Goal: Find contact information: Find contact information

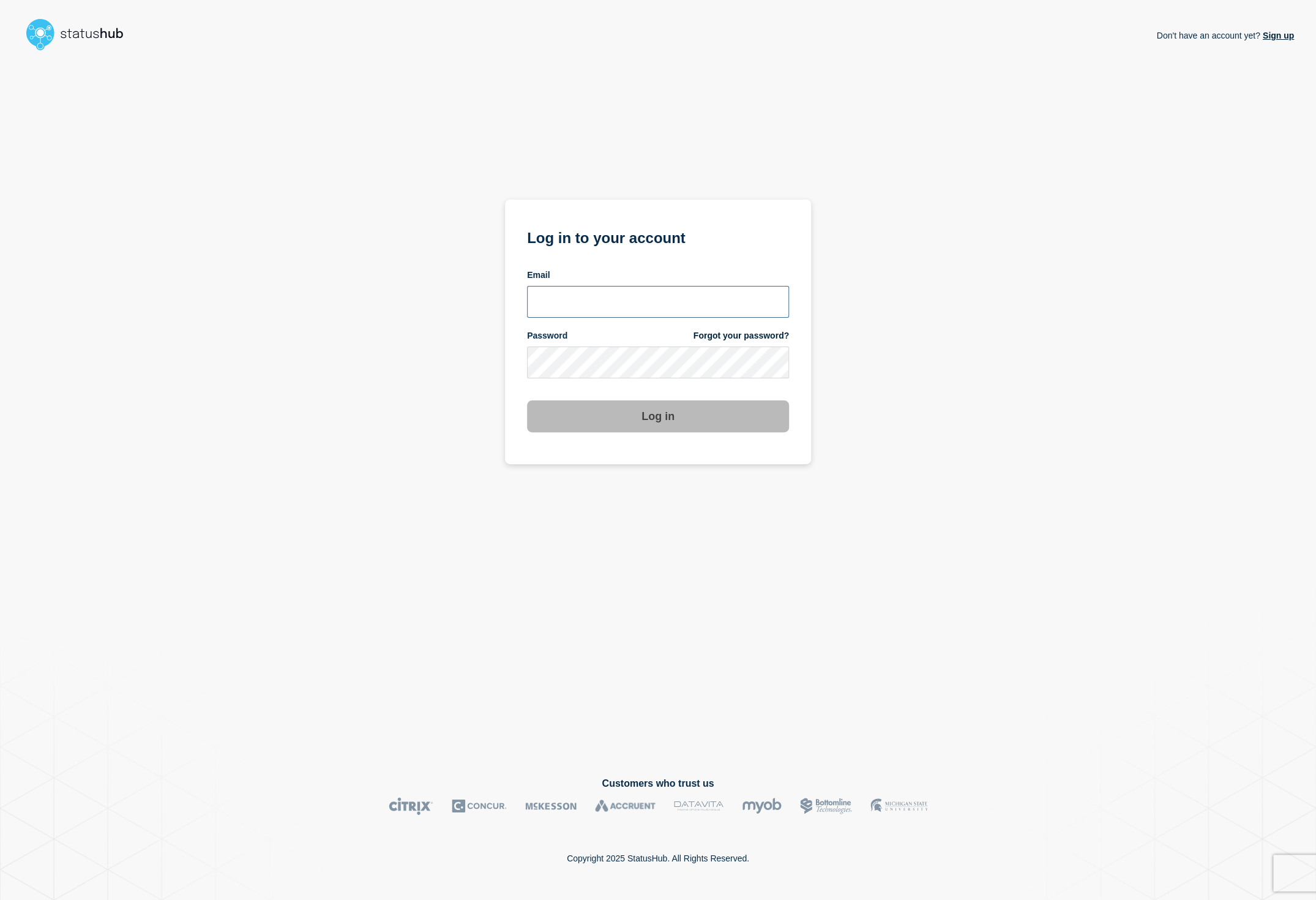
type input "[EMAIL_ADDRESS][DOMAIN_NAME]"
click at [664, 422] on button "Log in" at bounding box center [658, 416] width 262 height 32
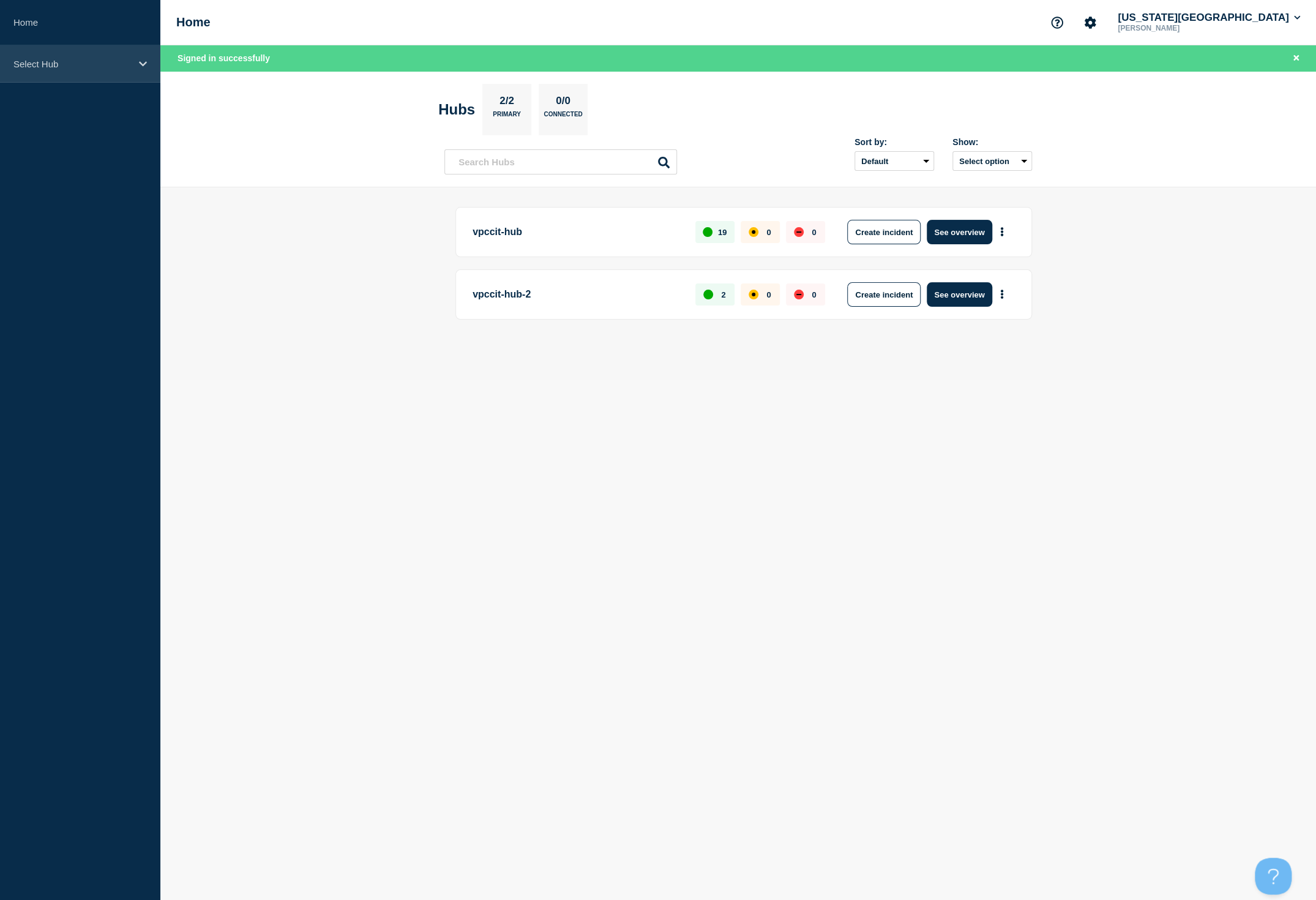
click at [142, 66] on icon at bounding box center [143, 64] width 8 height 9
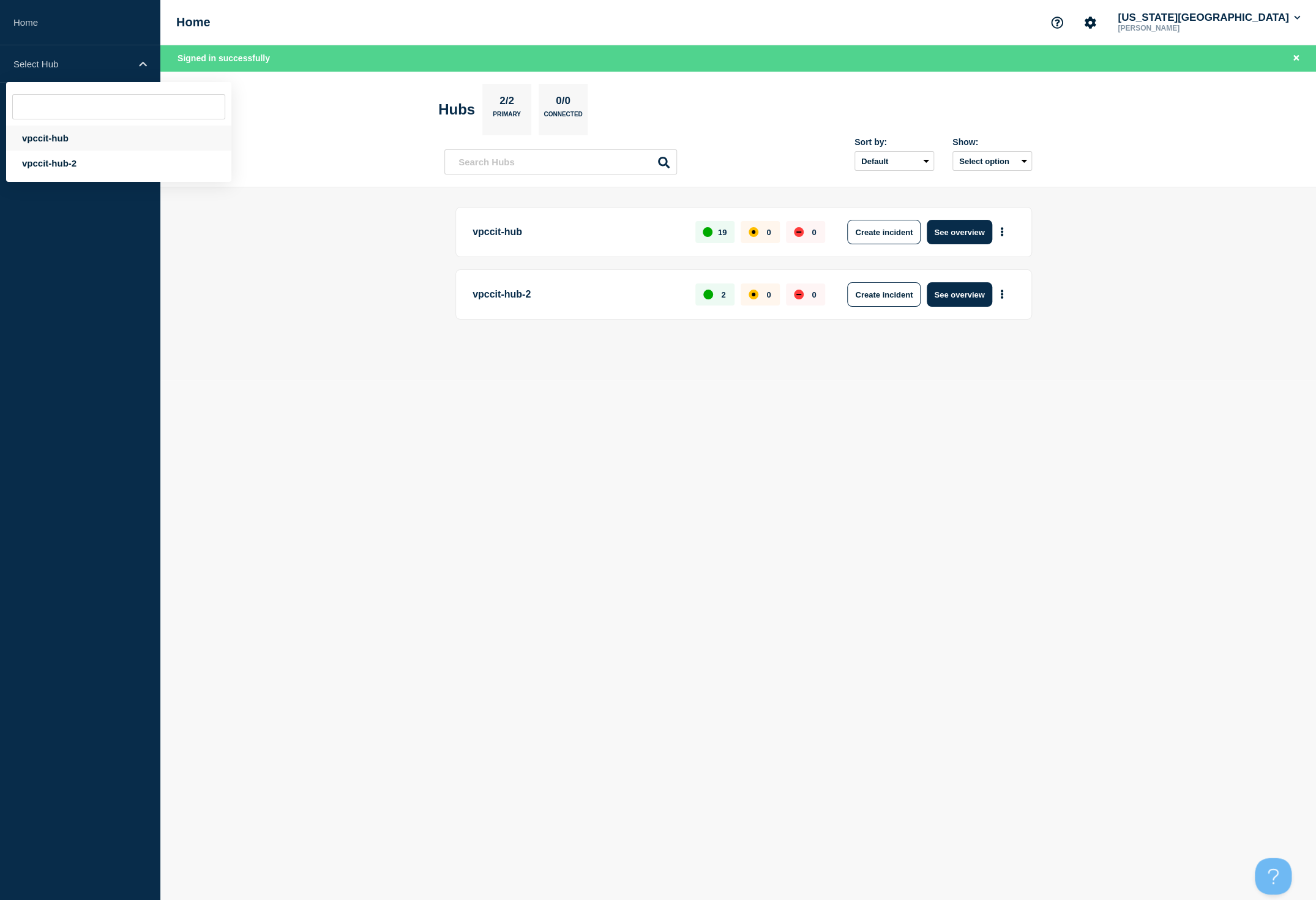
click at [84, 130] on div "vpccit-hub" at bounding box center [118, 138] width 225 height 25
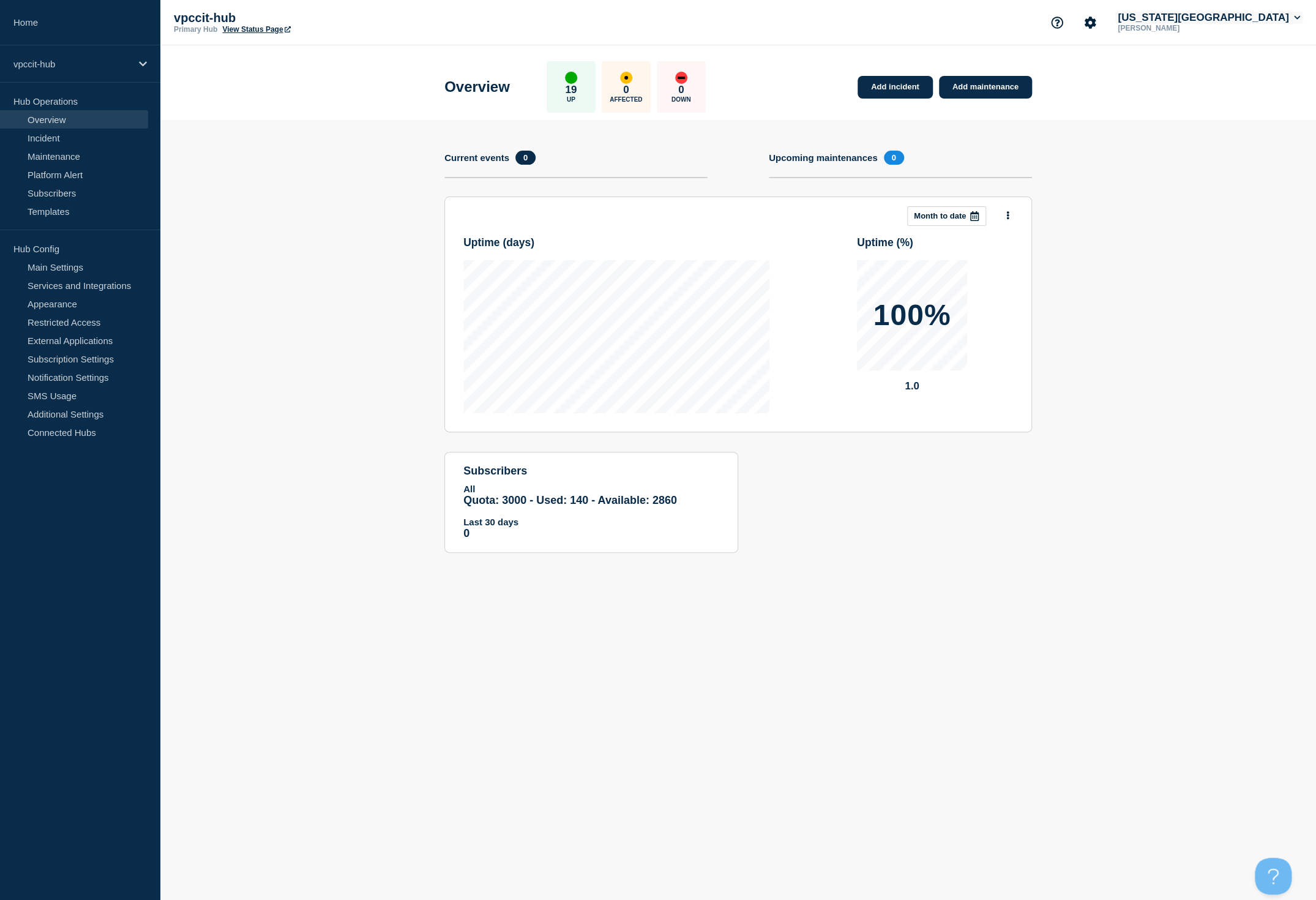
click at [1300, 15] on button "[US_STATE][GEOGRAPHIC_DATA]" at bounding box center [1209, 18] width 187 height 13
click at [1084, 19] on icon "Account settings" at bounding box center [1090, 23] width 13 height 13
click at [1062, 74] on link "Team Members" at bounding box center [1071, 72] width 63 height 10
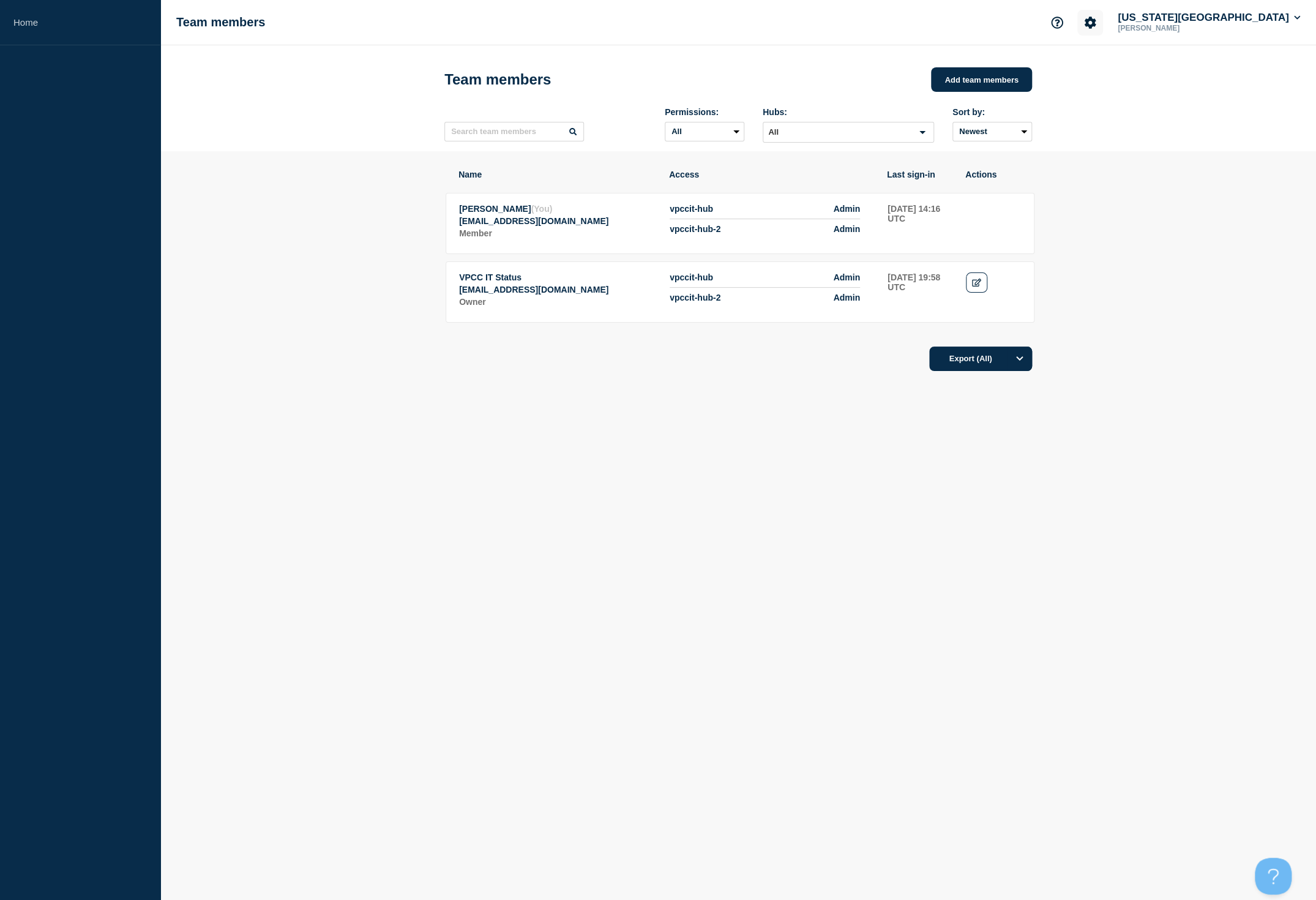
click at [1084, 21] on icon "Account settings" at bounding box center [1090, 23] width 13 height 13
click at [1185, 118] on header "Team members Add team members Permissions: All Admin Hubs: All Loading... Sort …" at bounding box center [738, 98] width 1156 height 106
click at [29, 21] on link "Home" at bounding box center [80, 22] width 160 height 45
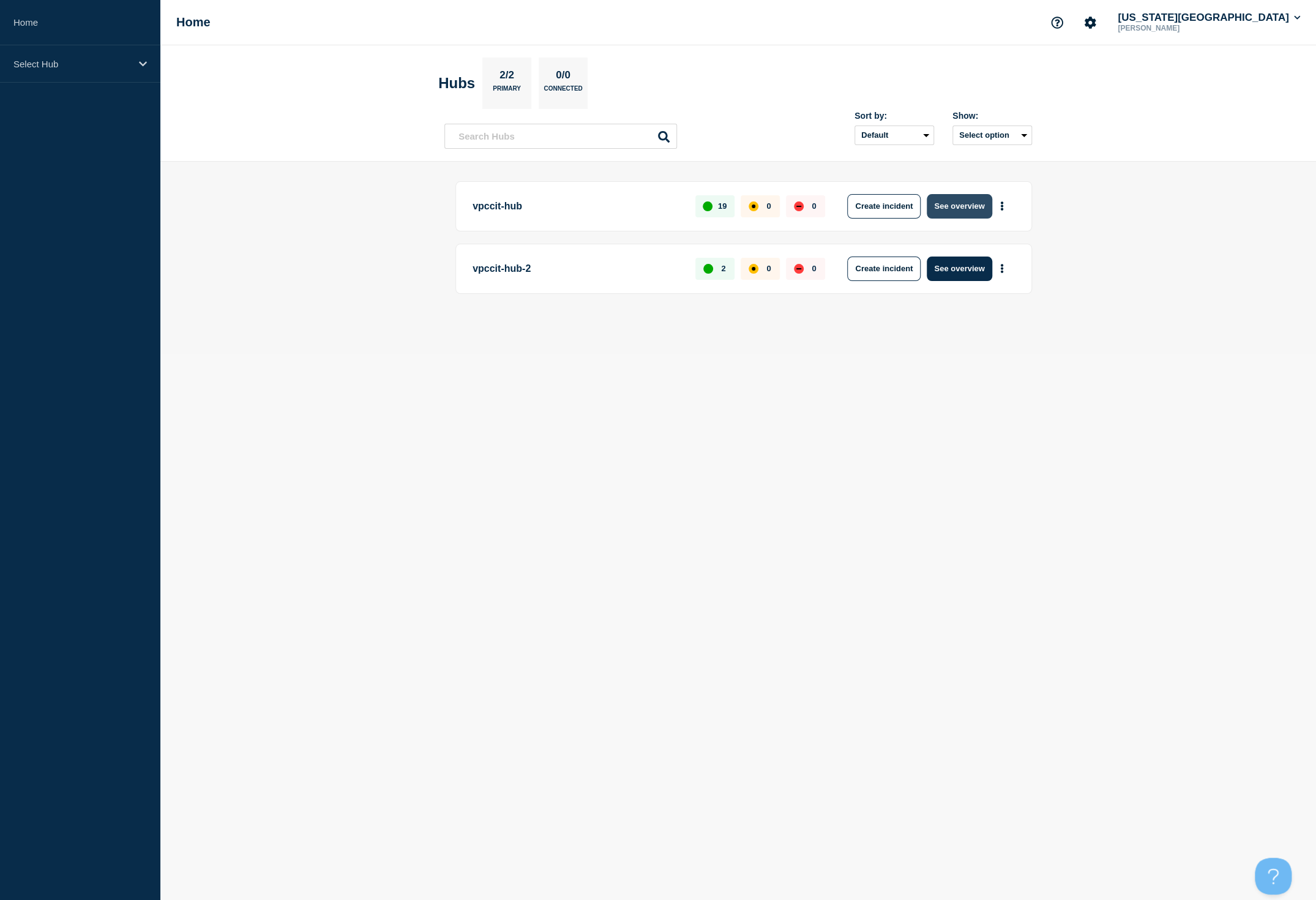
click at [965, 201] on button "See overview" at bounding box center [959, 206] width 65 height 24
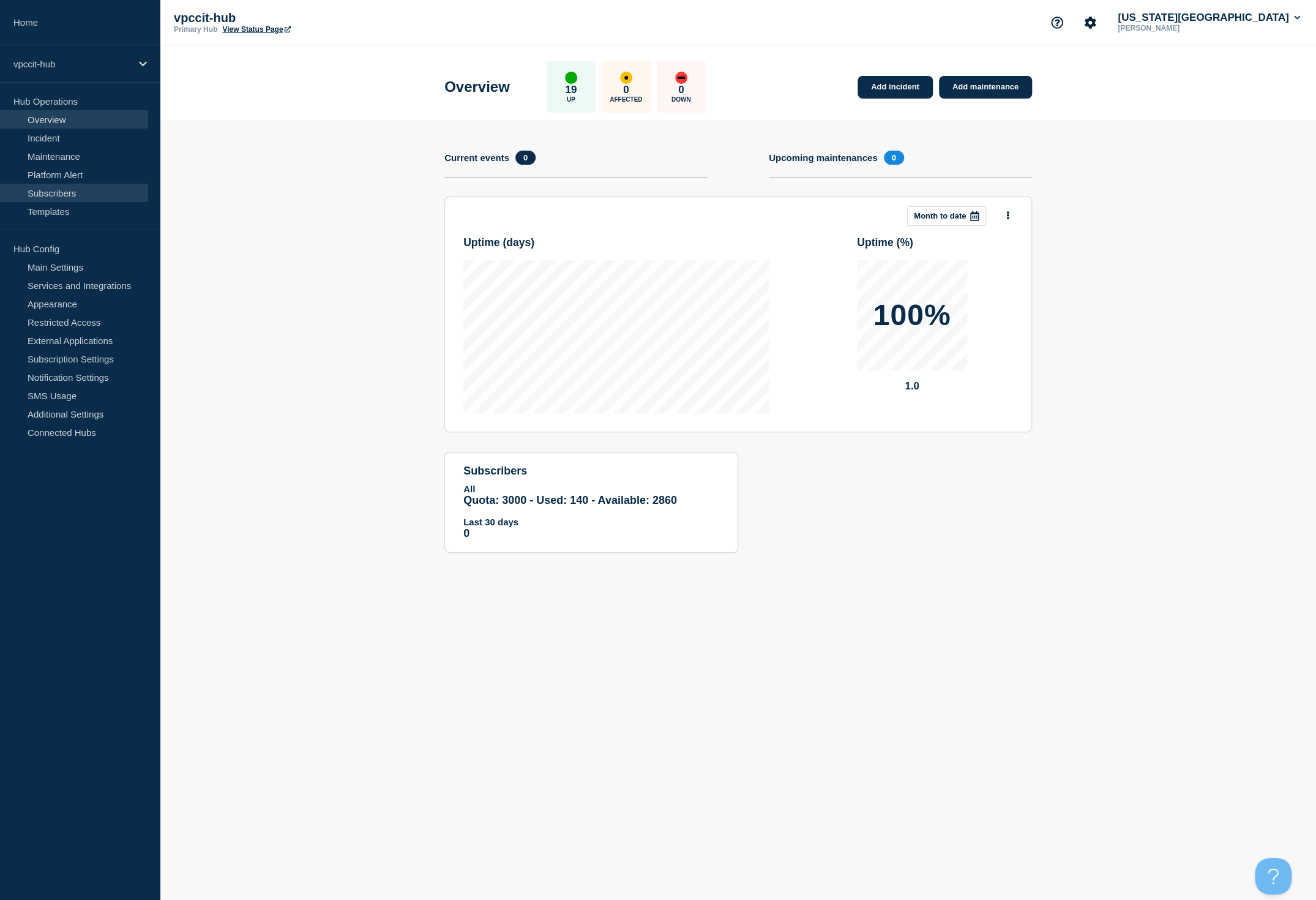
click at [79, 186] on link "Subscribers" at bounding box center [74, 193] width 148 height 18
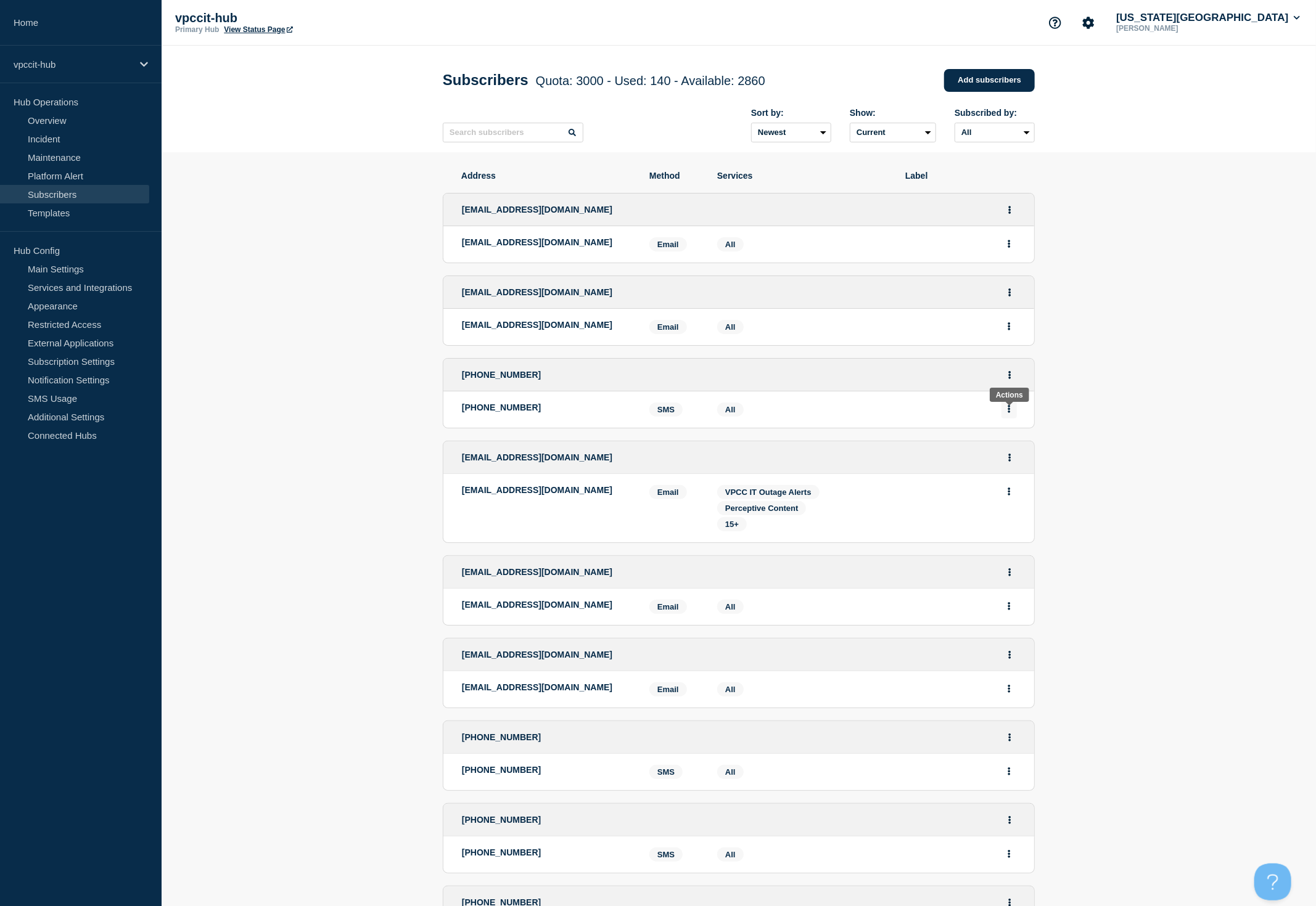
click at [1011, 409] on button "Actions" at bounding box center [1008, 409] width 15 height 19
click at [1012, 381] on button "Actions" at bounding box center [1009, 375] width 15 height 19
click at [891, 376] on div "[PHONE_NUMBER] Edit Delete Share link" at bounding box center [739, 374] width 591 height 33
click at [56, 391] on link "SMS Usage" at bounding box center [75, 397] width 149 height 18
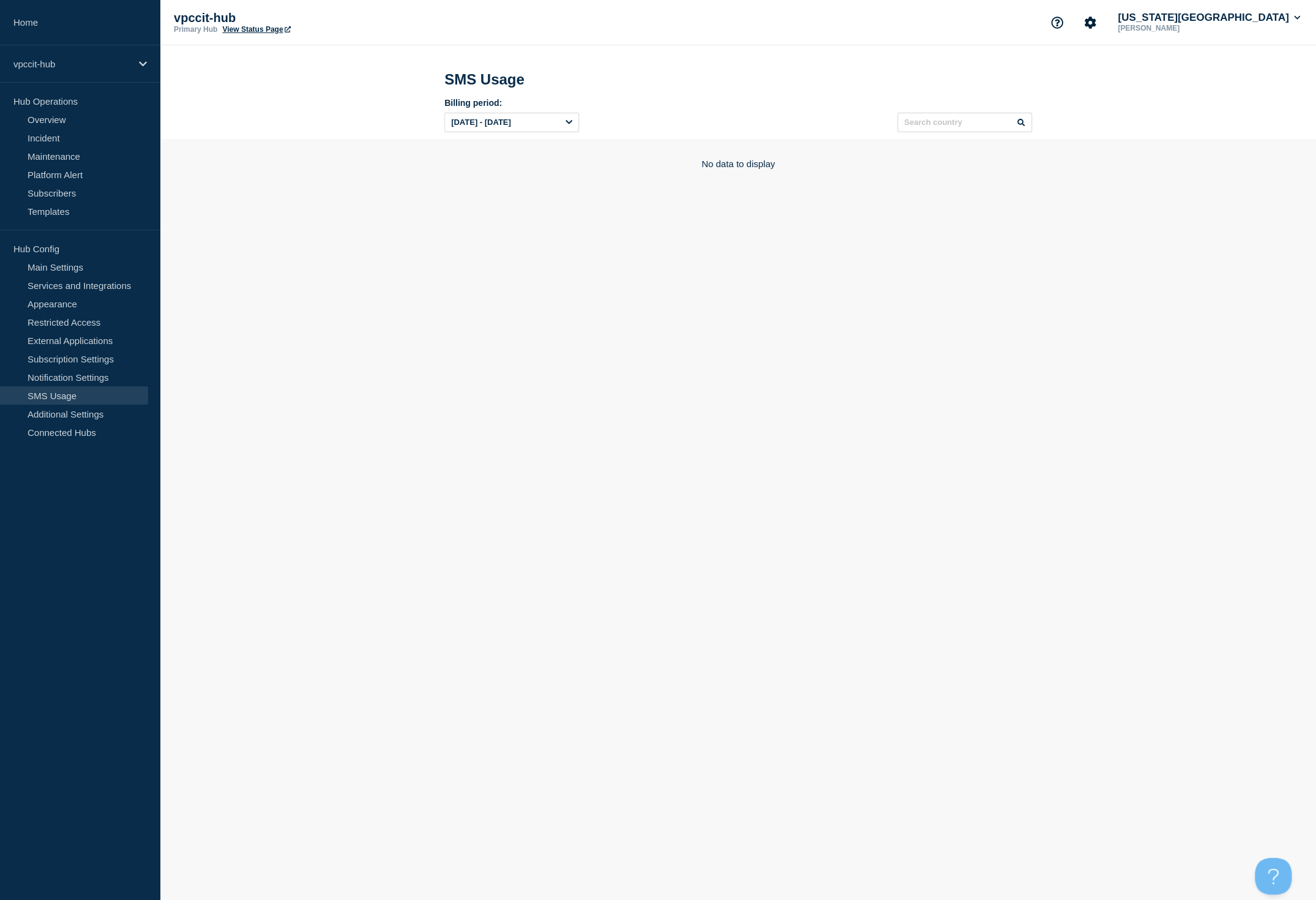
click at [572, 126] on div "[DATE] - [DATE]" at bounding box center [512, 122] width 135 height 20
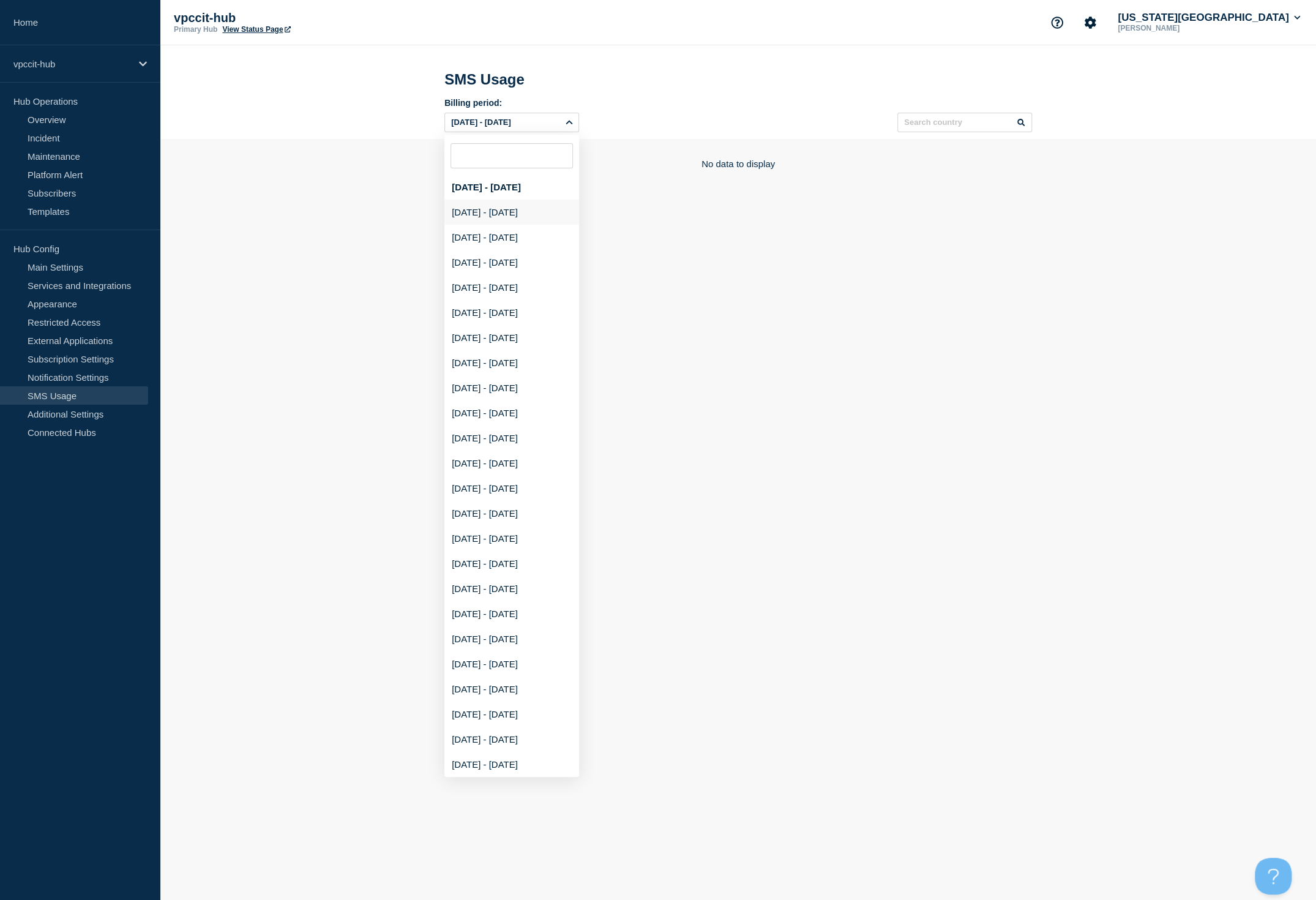
click at [541, 217] on div "[DATE] - [DATE]" at bounding box center [512, 212] width 135 height 25
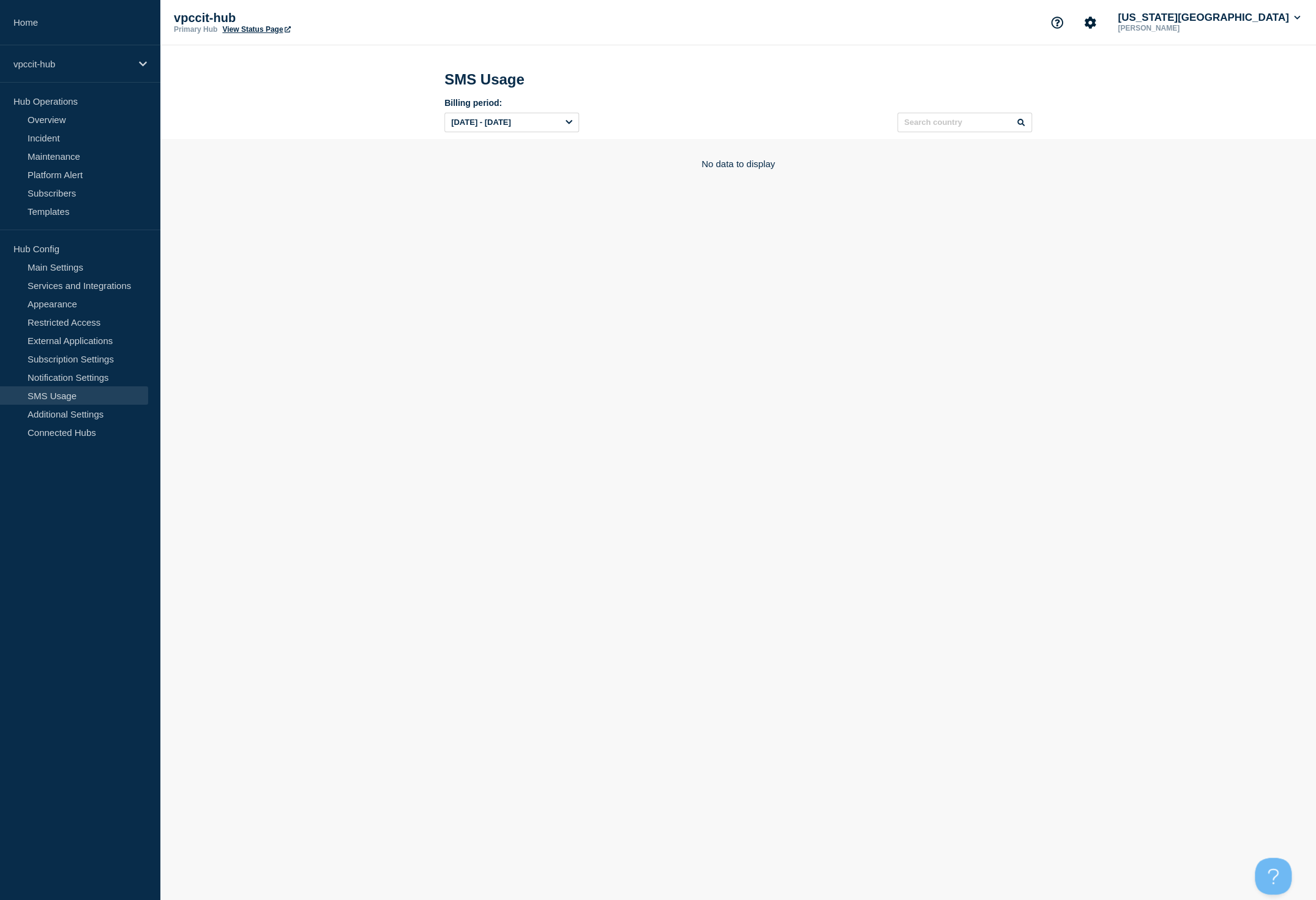
click at [560, 126] on div "[DATE] - [DATE]" at bounding box center [512, 122] width 135 height 20
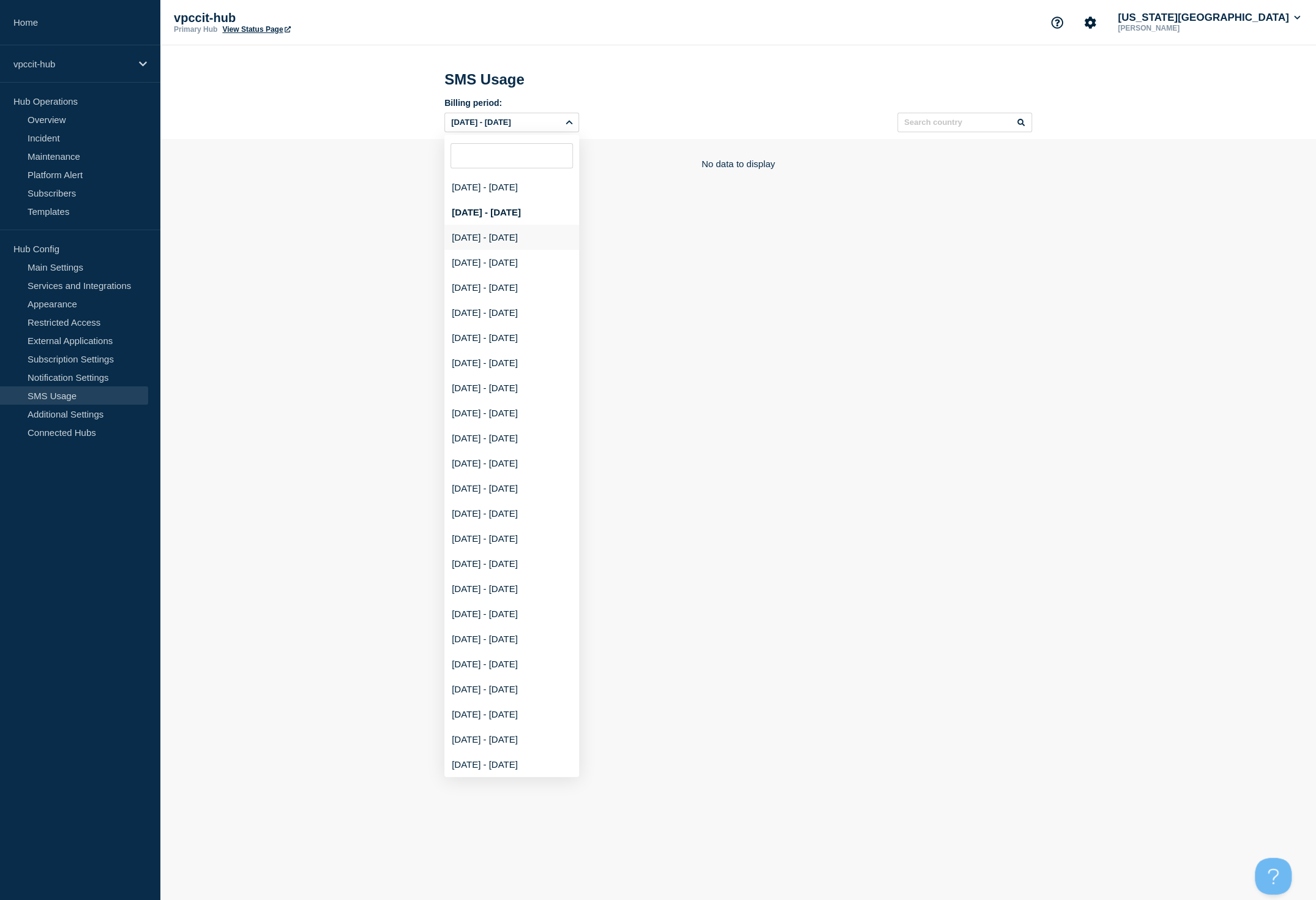
click at [527, 249] on div "[DATE] - [DATE]" at bounding box center [512, 238] width 135 height 25
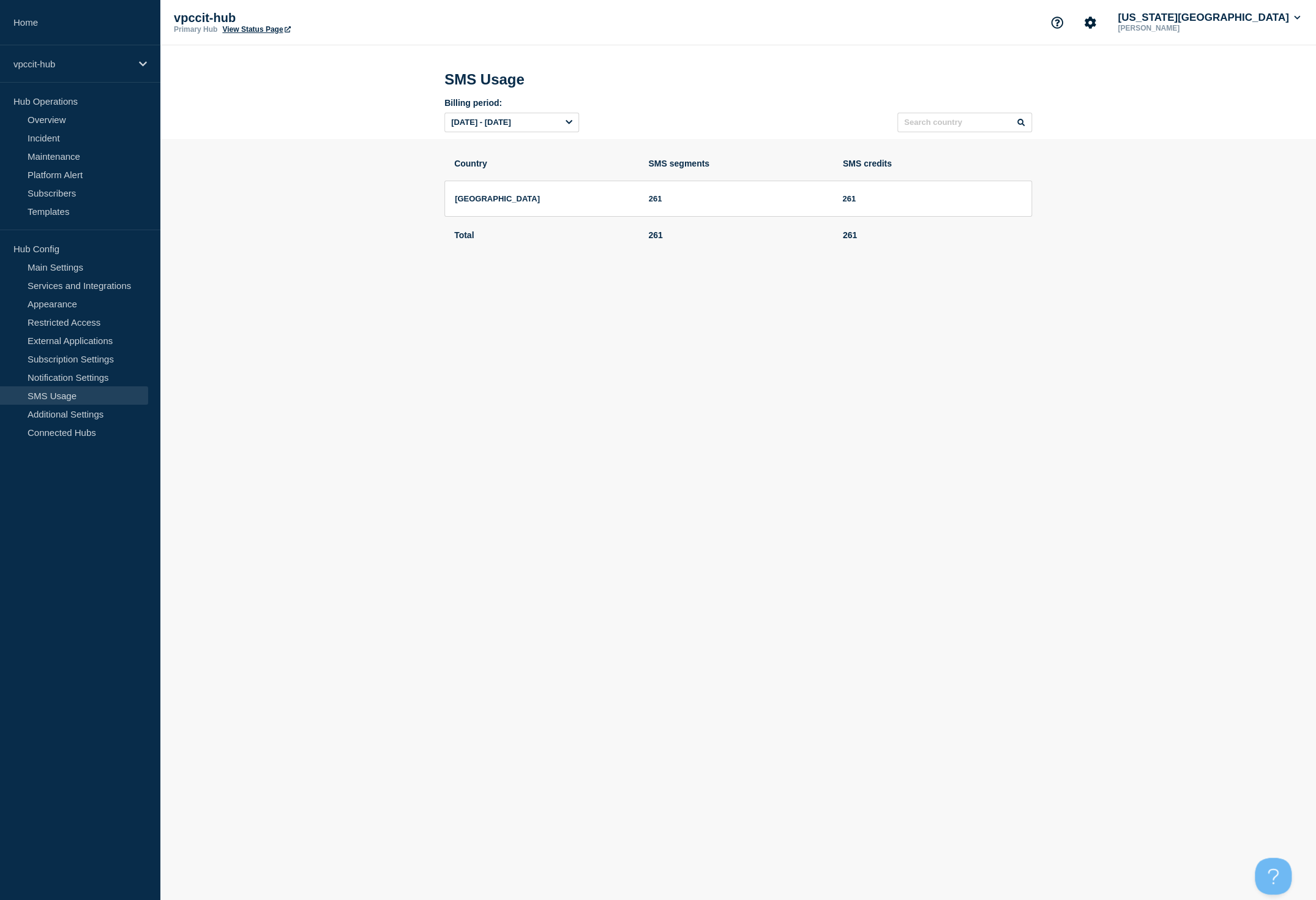
click at [562, 125] on div "[DATE] - [DATE]" at bounding box center [512, 122] width 135 height 20
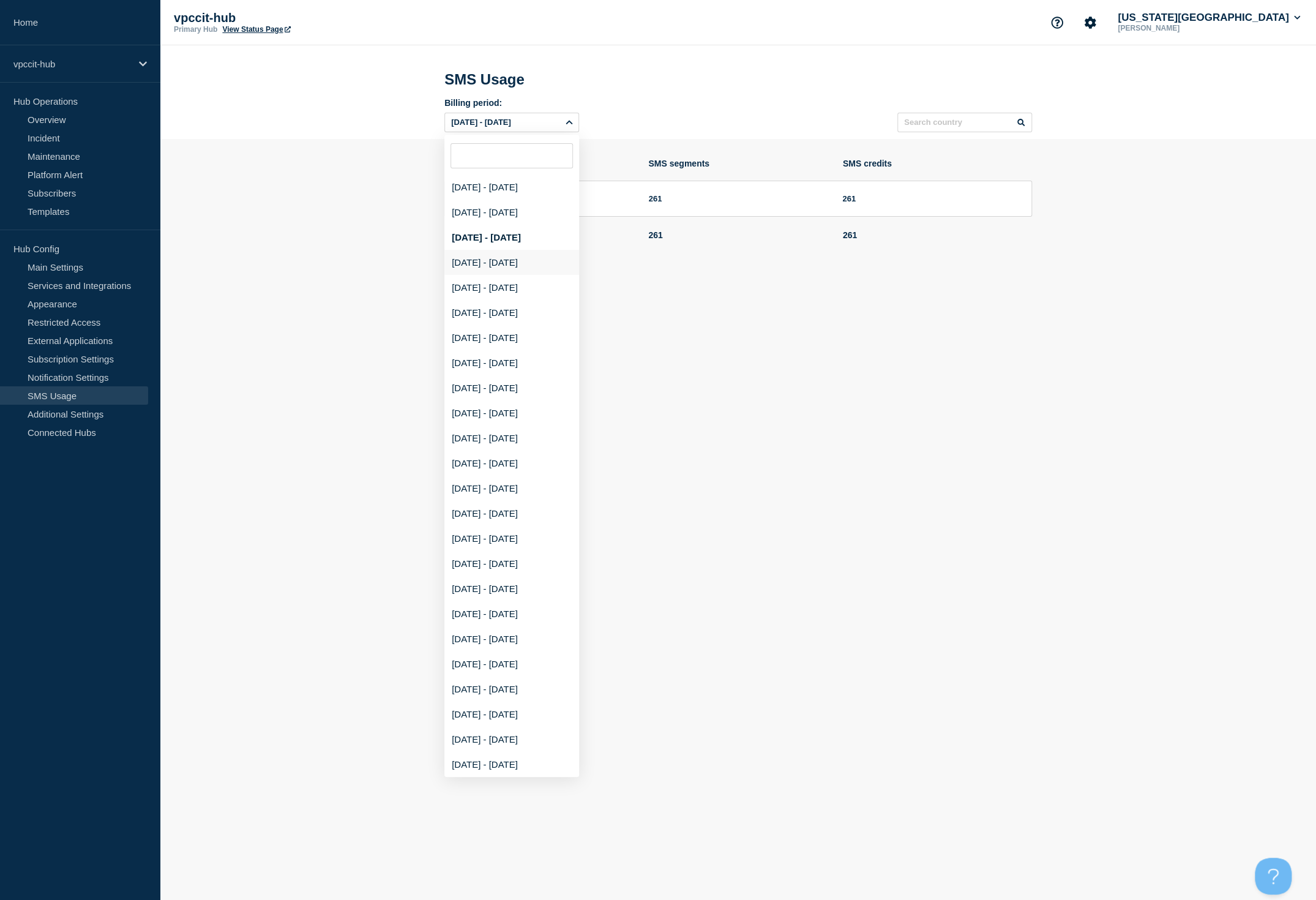
click at [512, 271] on div "[DATE] - [DATE]" at bounding box center [512, 262] width 135 height 25
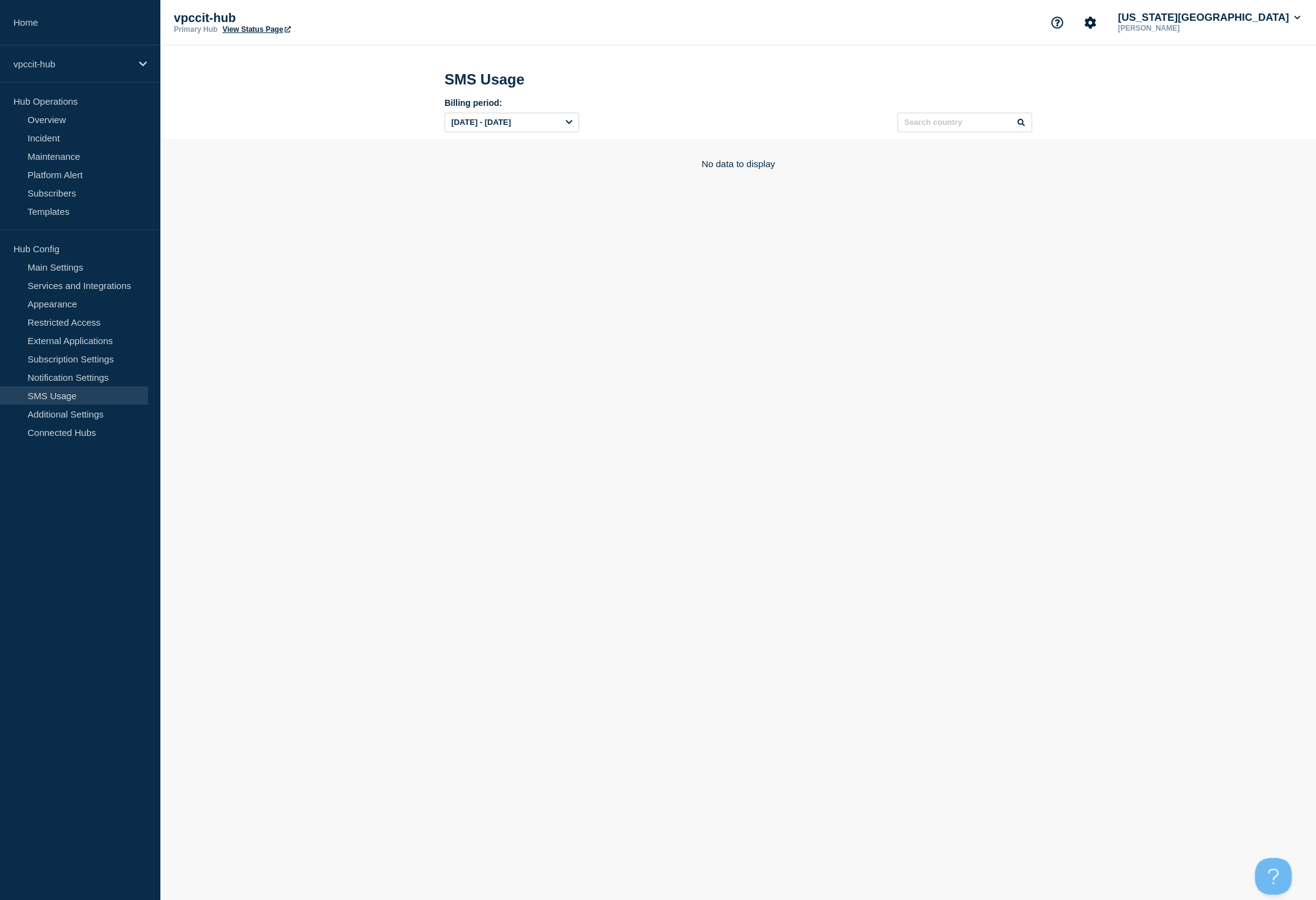
click at [570, 125] on icon at bounding box center [569, 122] width 7 height 4
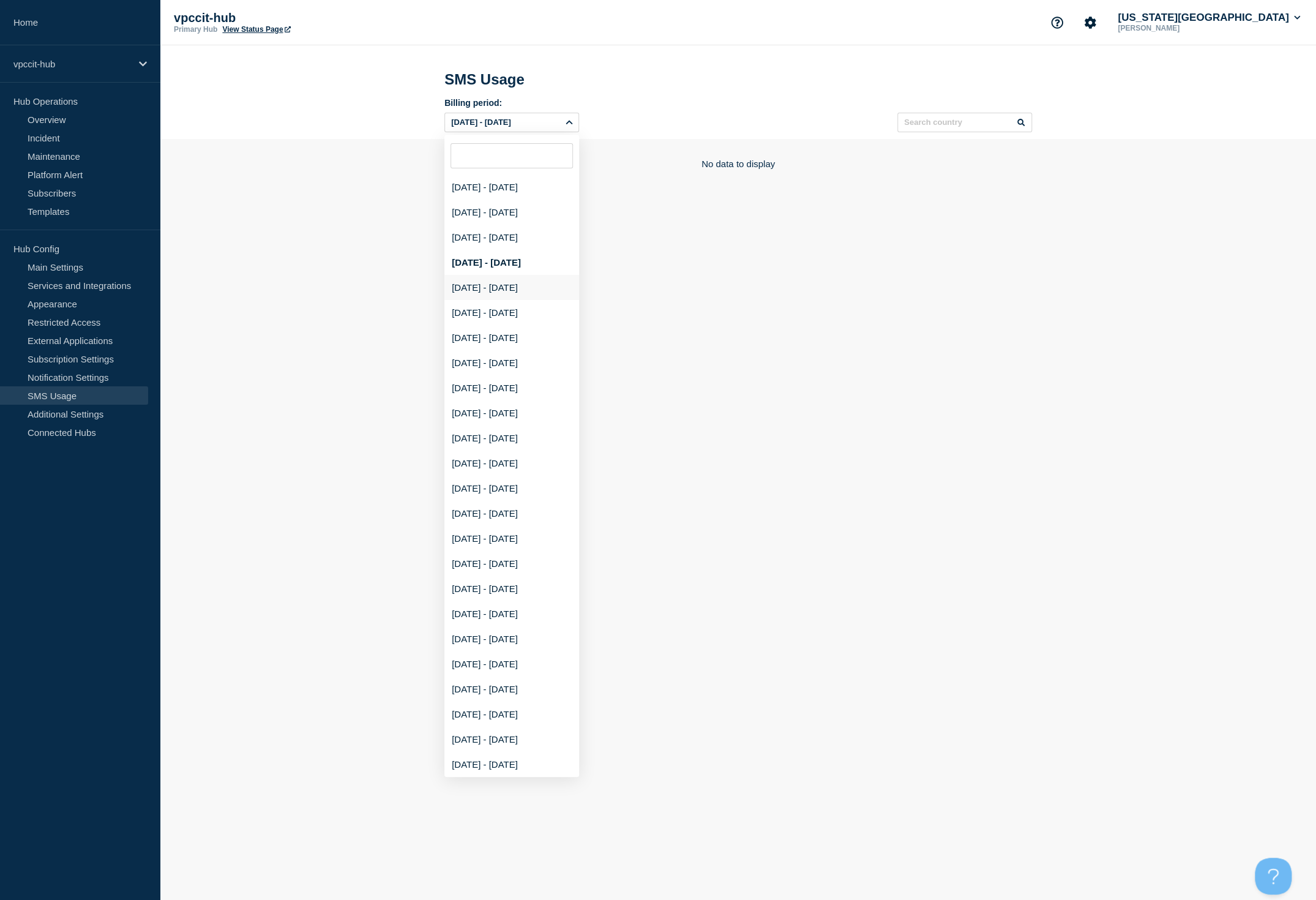
click at [538, 294] on div "[DATE] - [DATE]" at bounding box center [512, 287] width 135 height 25
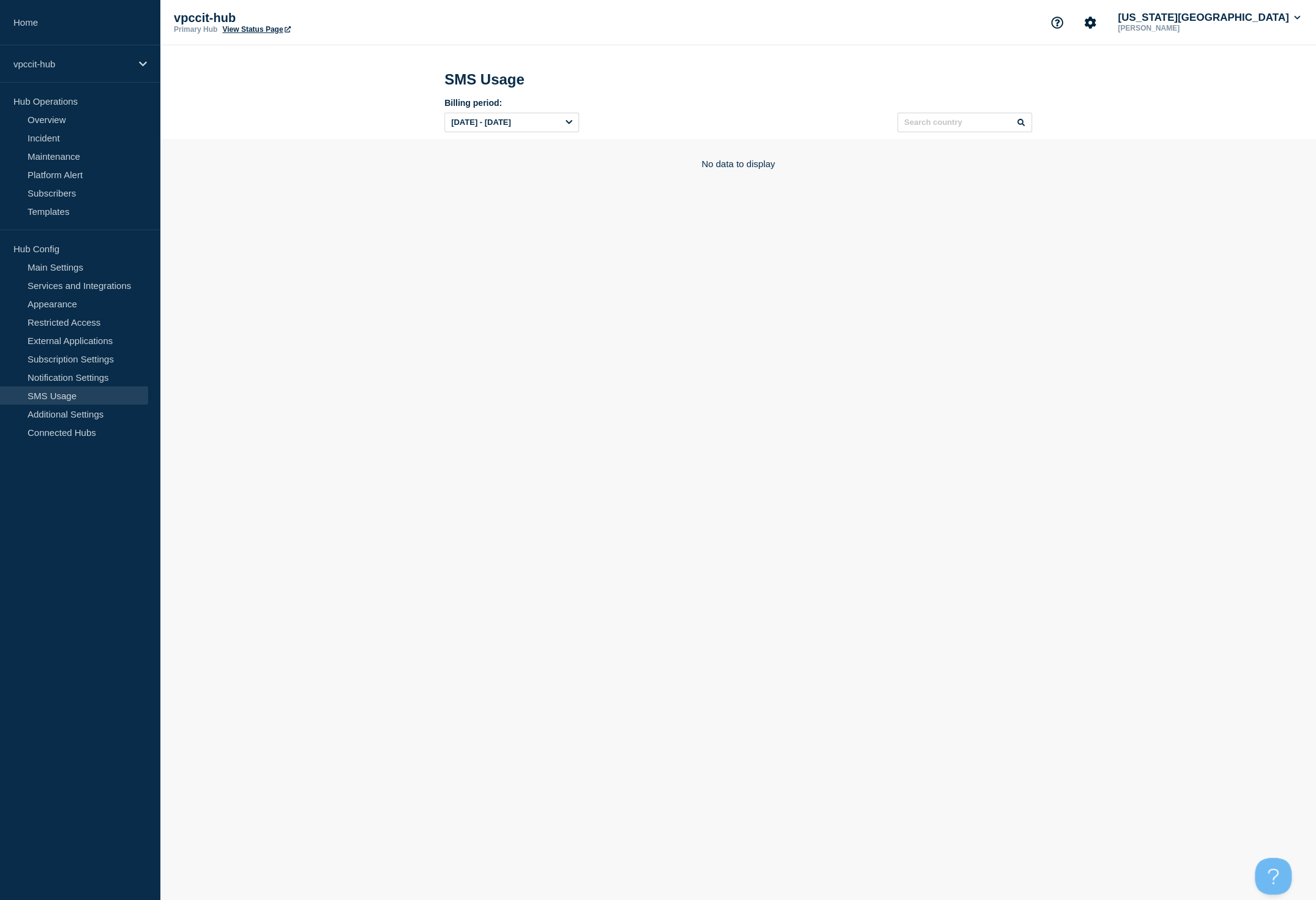
click at [566, 125] on icon at bounding box center [569, 122] width 7 height 4
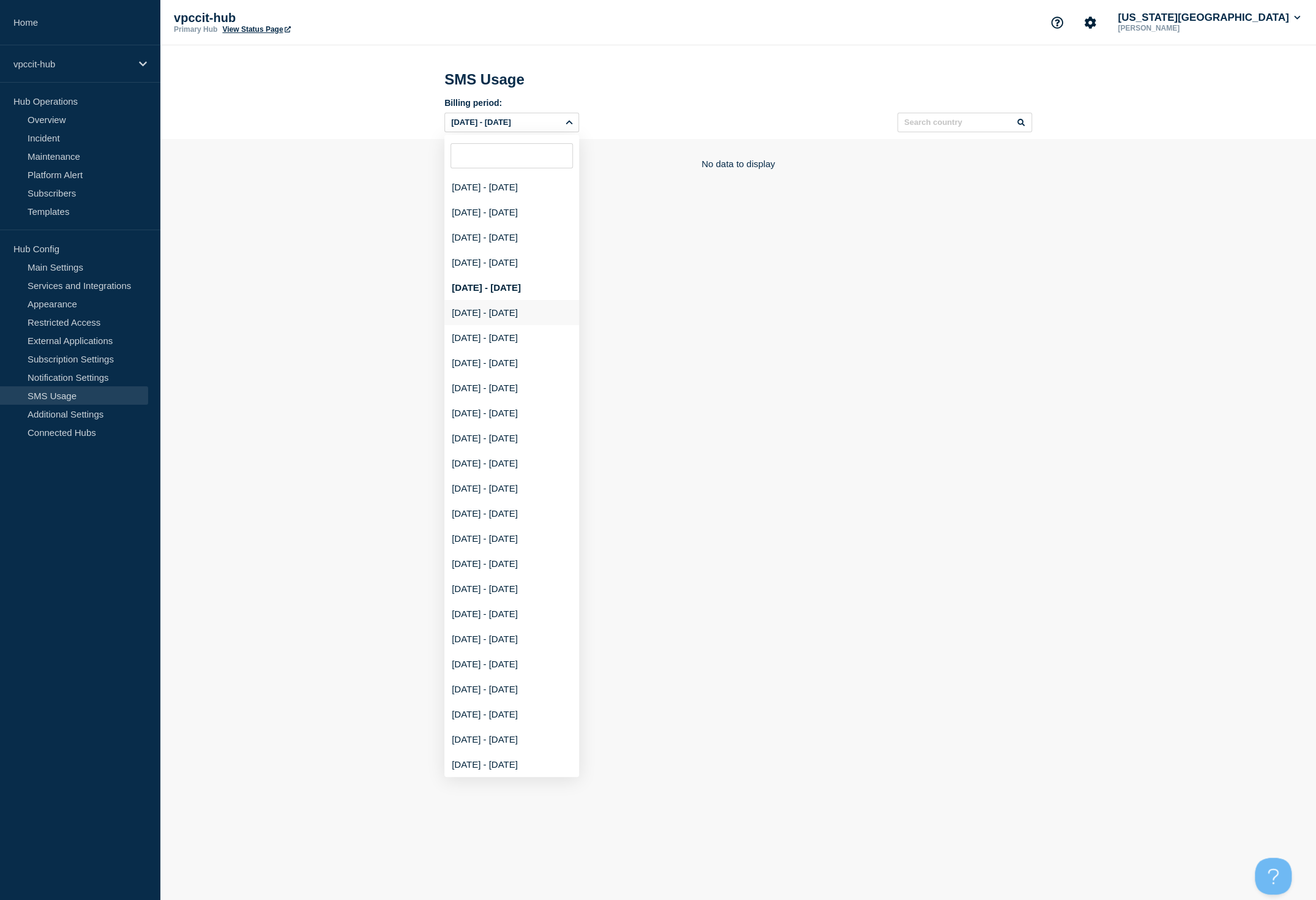
click at [530, 315] on div "[DATE] - [DATE]" at bounding box center [512, 313] width 135 height 25
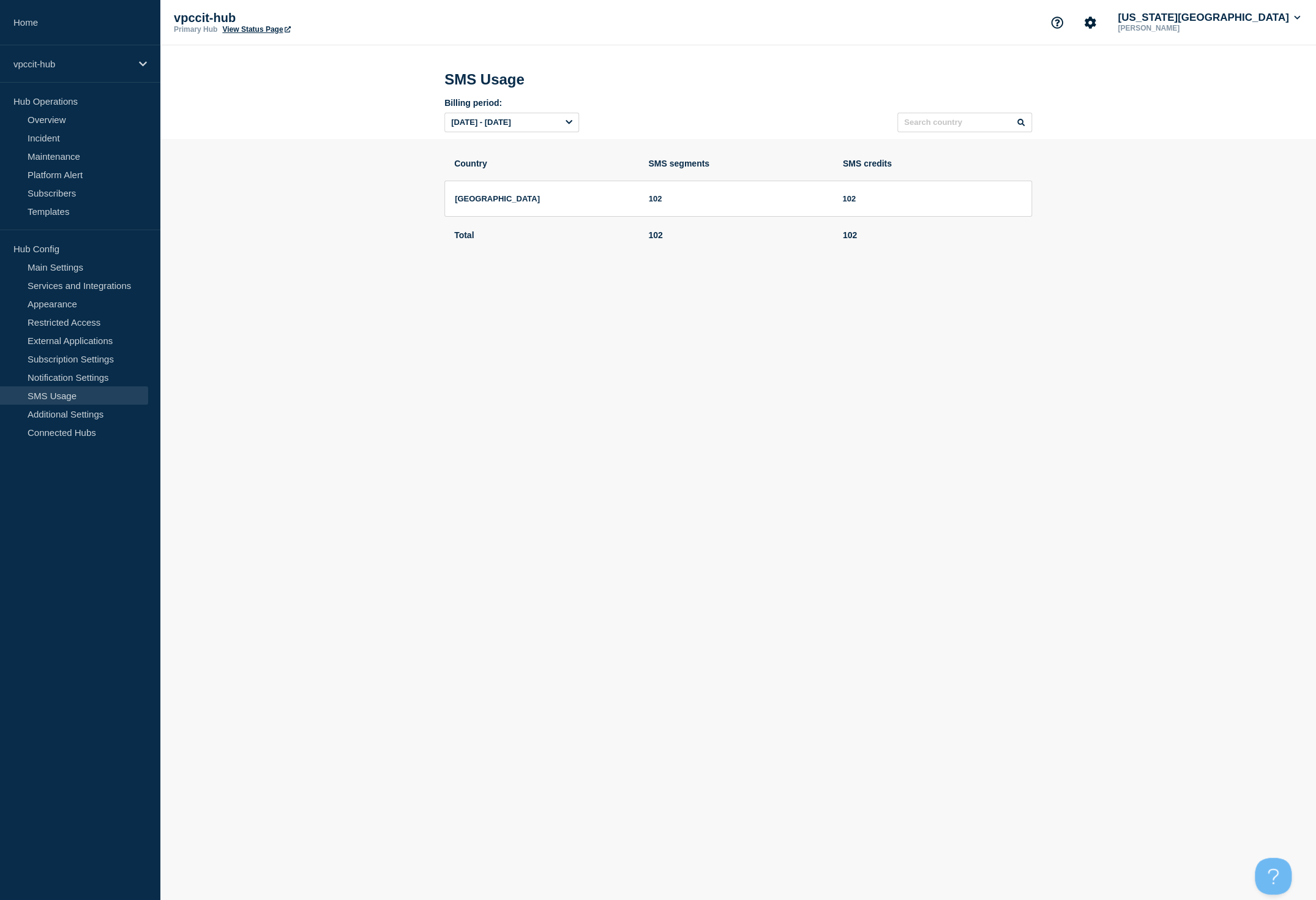
click at [558, 126] on div "[DATE] - [DATE]" at bounding box center [512, 122] width 135 height 20
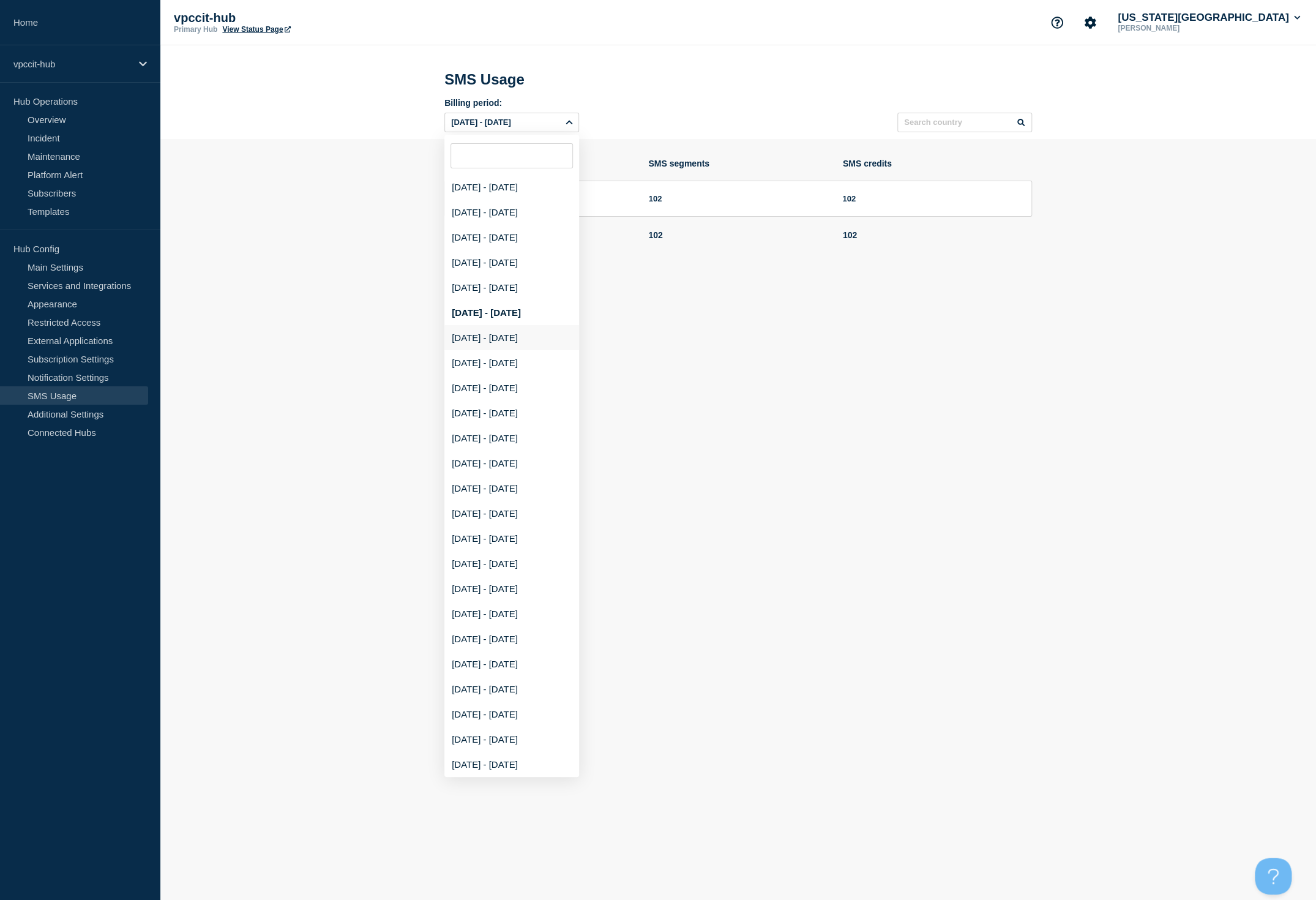
click at [534, 339] on div "[DATE] - [DATE]" at bounding box center [512, 338] width 135 height 25
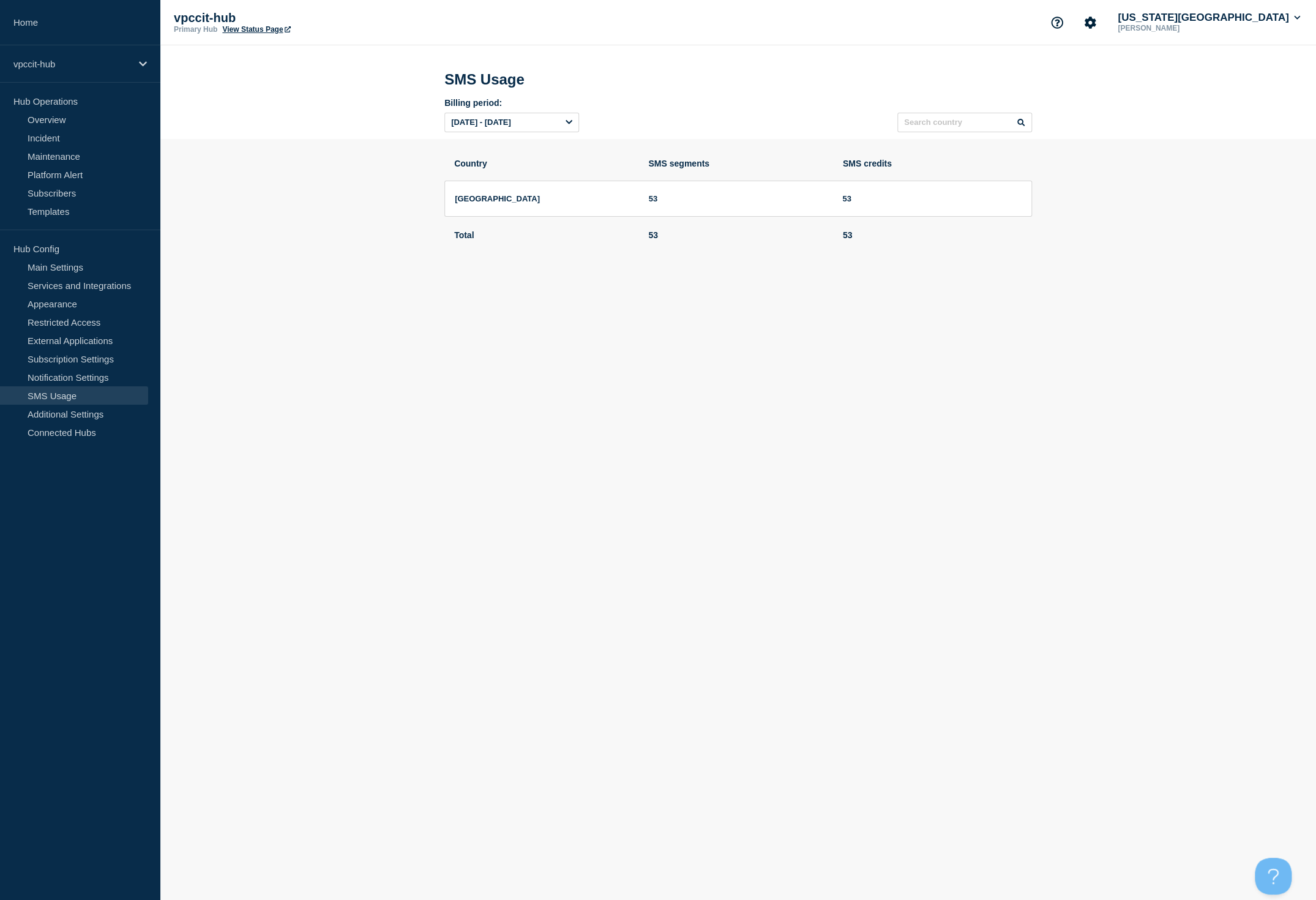
click at [574, 130] on div "[DATE] - [DATE]" at bounding box center [512, 122] width 135 height 20
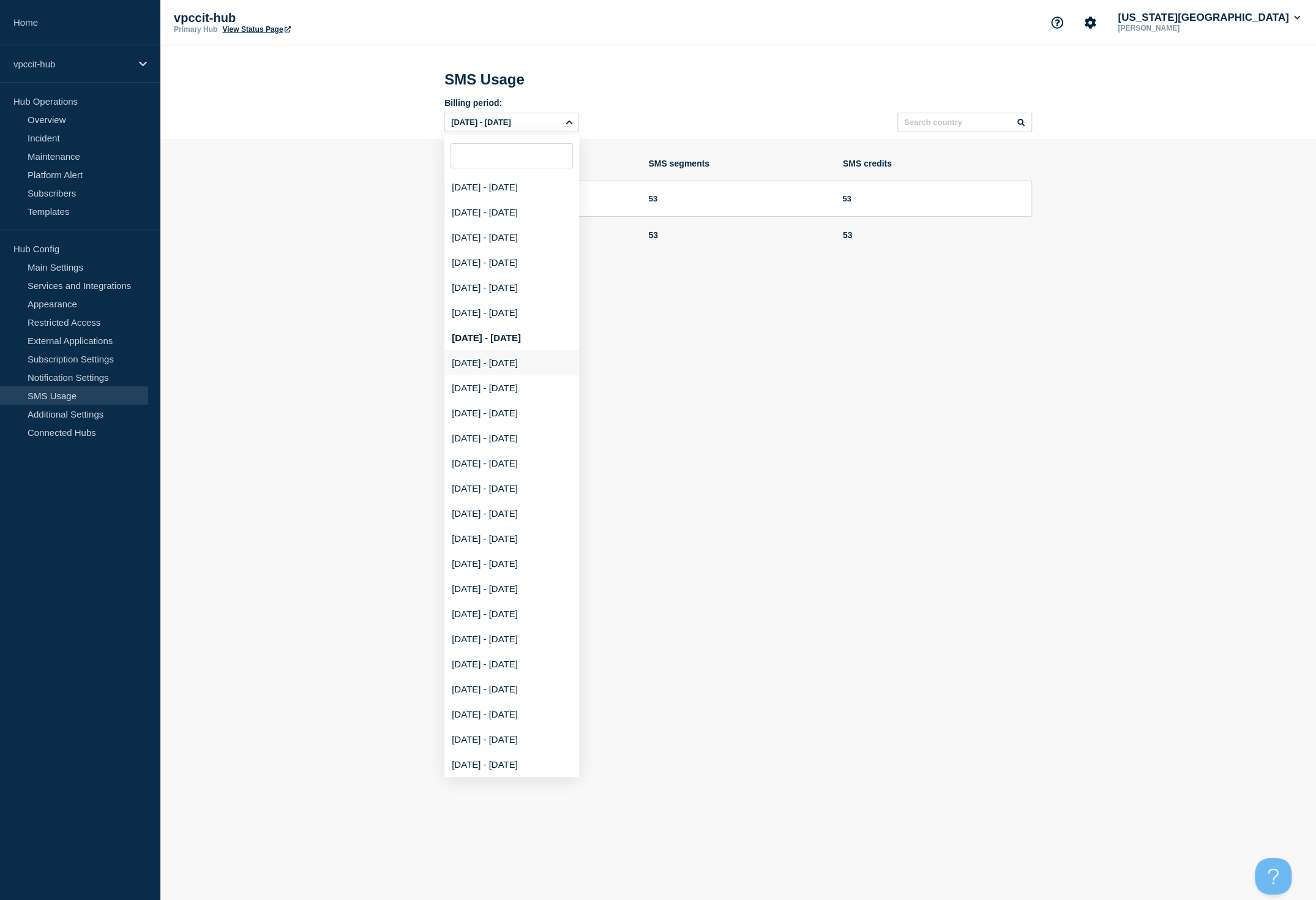
click at [549, 367] on div "[DATE] - [DATE]" at bounding box center [512, 363] width 135 height 25
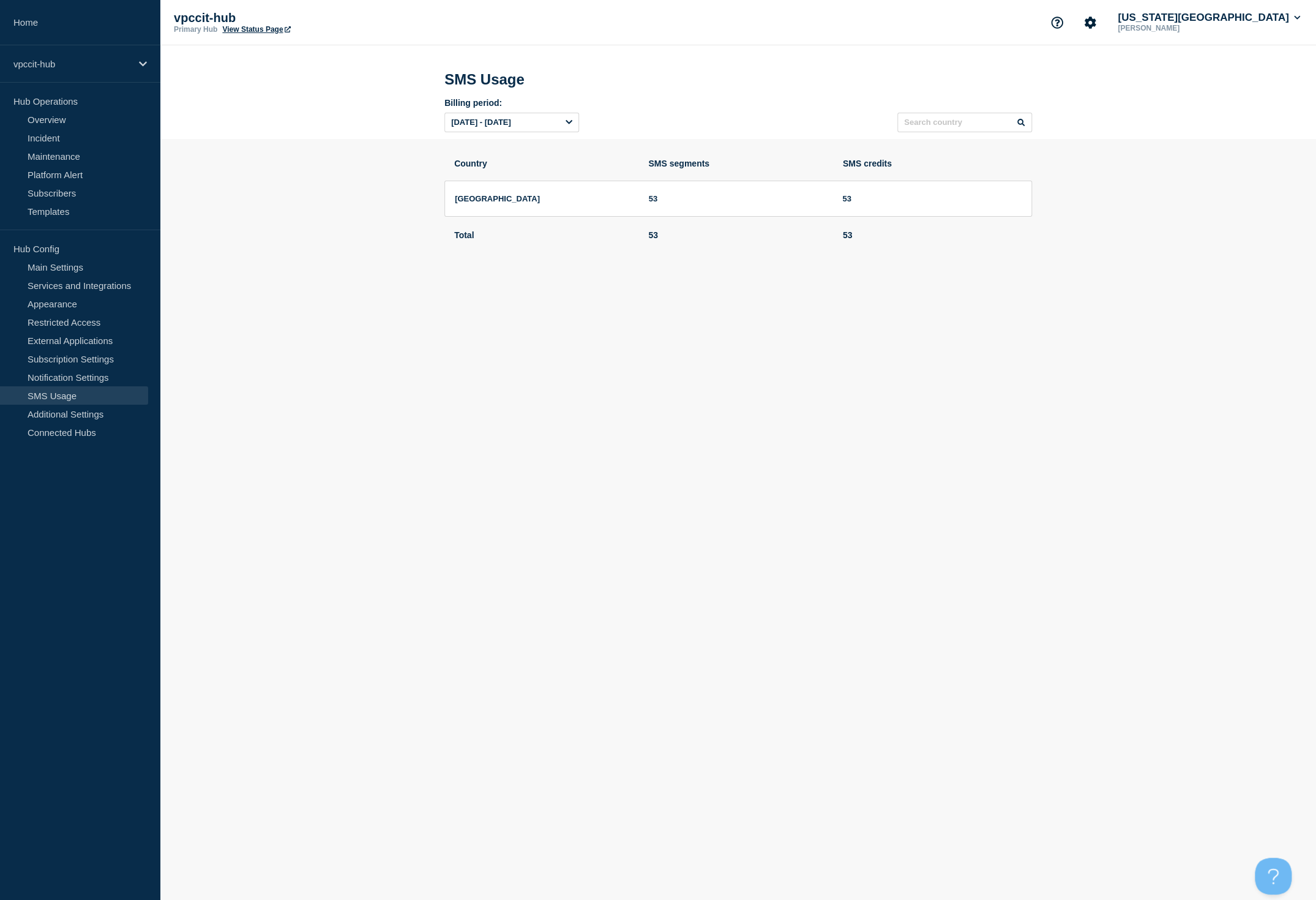
click at [570, 125] on icon at bounding box center [569, 122] width 7 height 4
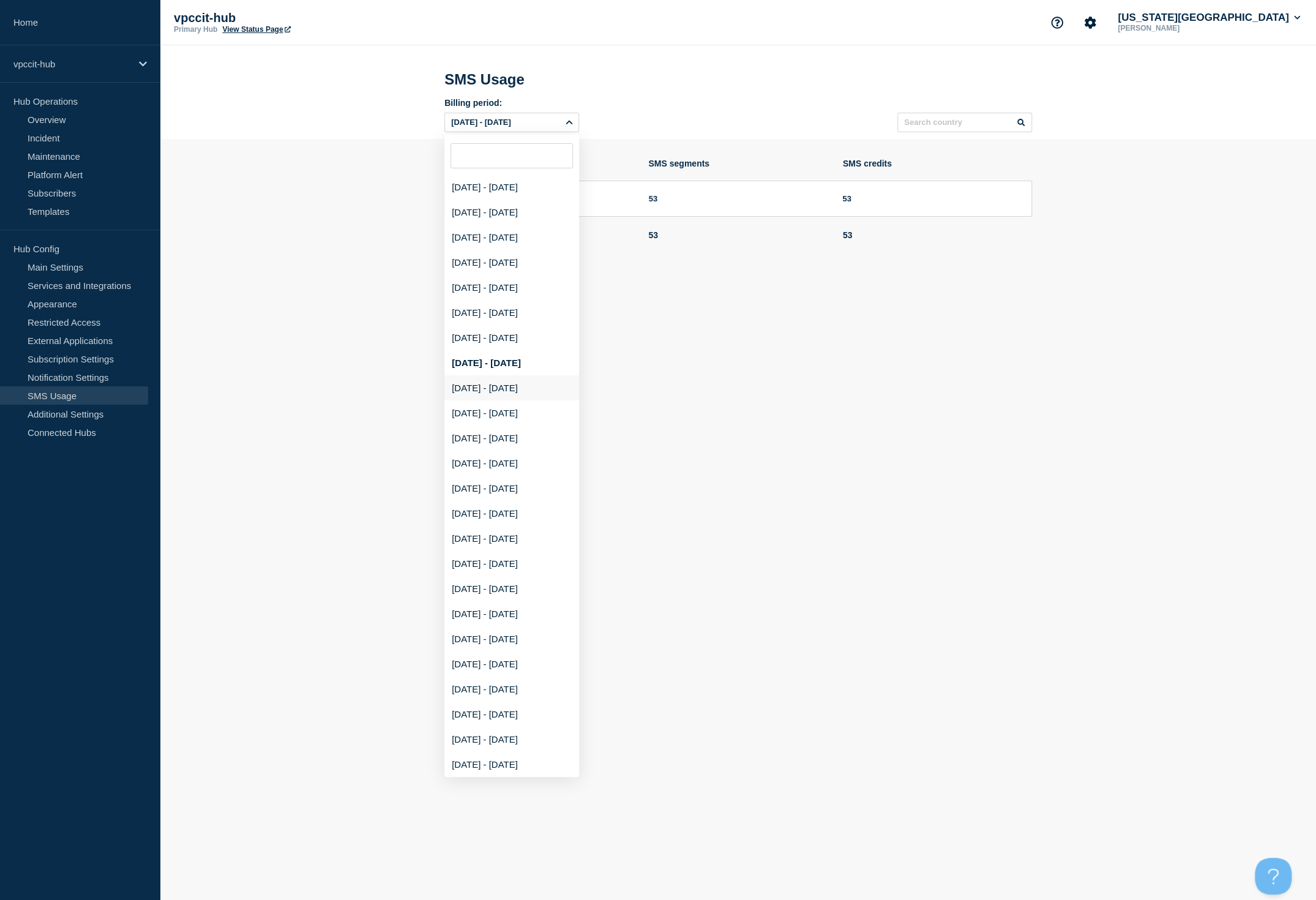
click at [530, 395] on div "[DATE] - [DATE]" at bounding box center [512, 388] width 135 height 25
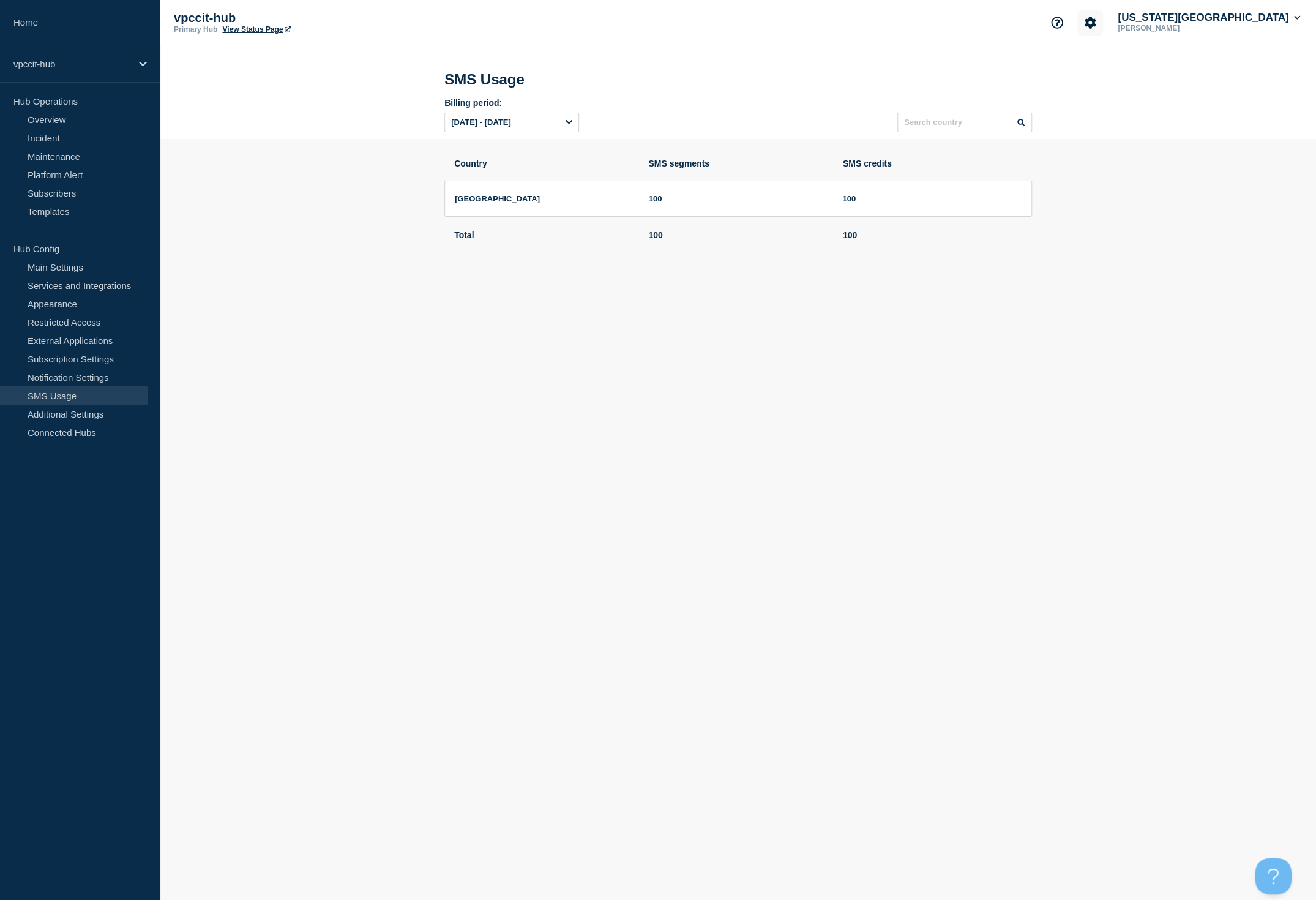
click at [1078, 17] on button "Account settings" at bounding box center [1090, 22] width 26 height 26
click at [1065, 69] on link "Team Members" at bounding box center [1071, 72] width 63 height 10
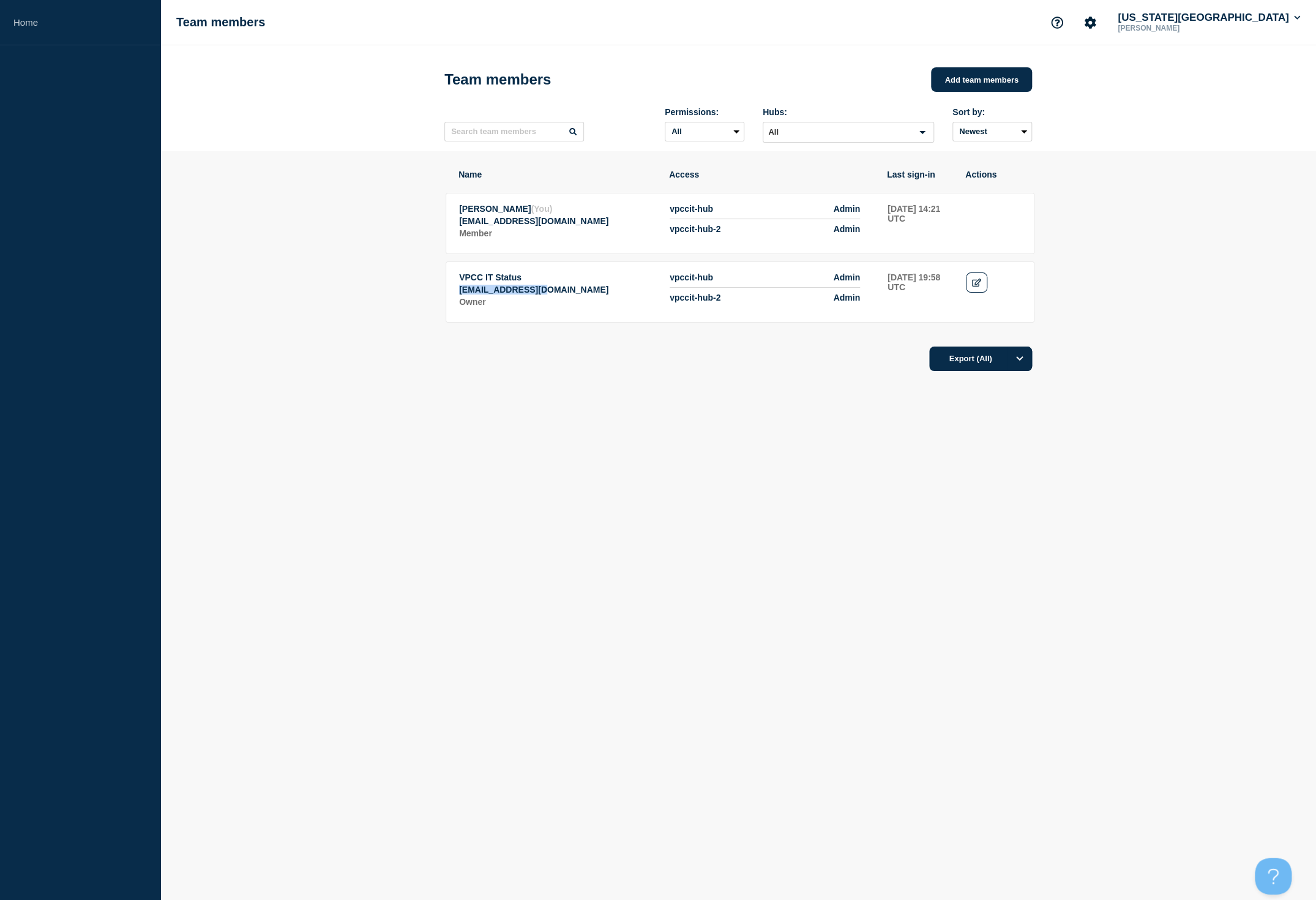
drag, startPoint x: 547, startPoint y: 304, endPoint x: 459, endPoint y: 303, distance: 88.0
click at [459, 294] on p "[EMAIL_ADDRESS][DOMAIN_NAME]" at bounding box center [558, 290] width 197 height 9
copy p "[EMAIL_ADDRESS][DOMAIN_NAME]"
